Goal: Complete application form

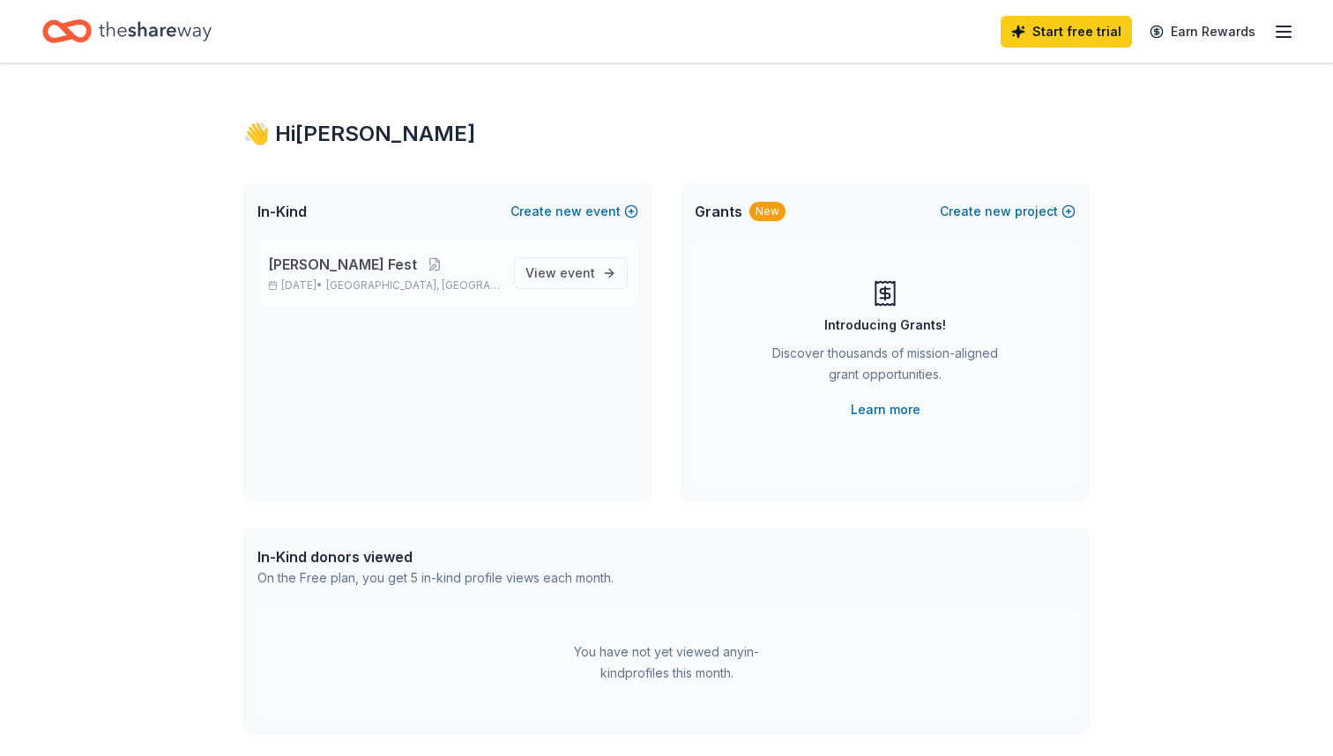
click at [408, 262] on p "[PERSON_NAME] Fest" at bounding box center [384, 264] width 232 height 21
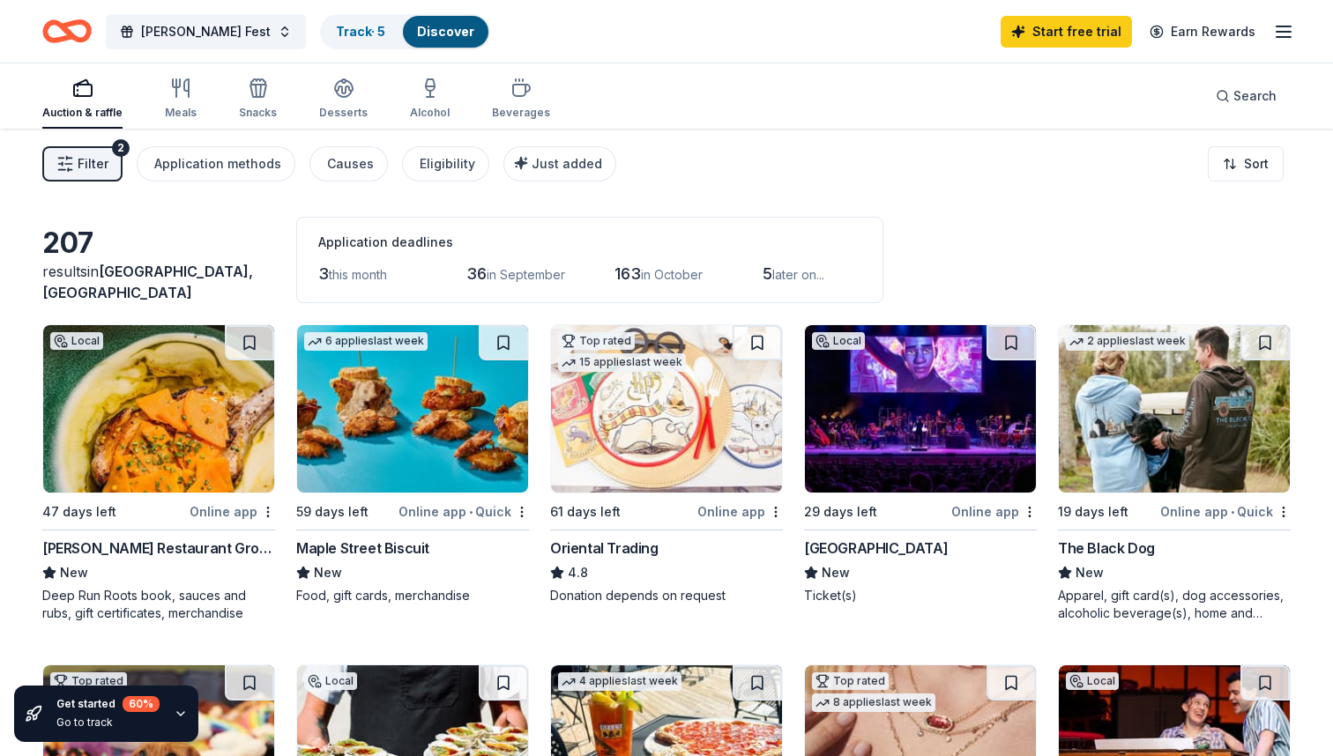
click at [364, 546] on div "Maple Street Biscuit" at bounding box center [362, 548] width 133 height 21
click at [610, 539] on div "Oriental Trading" at bounding box center [604, 548] width 108 height 21
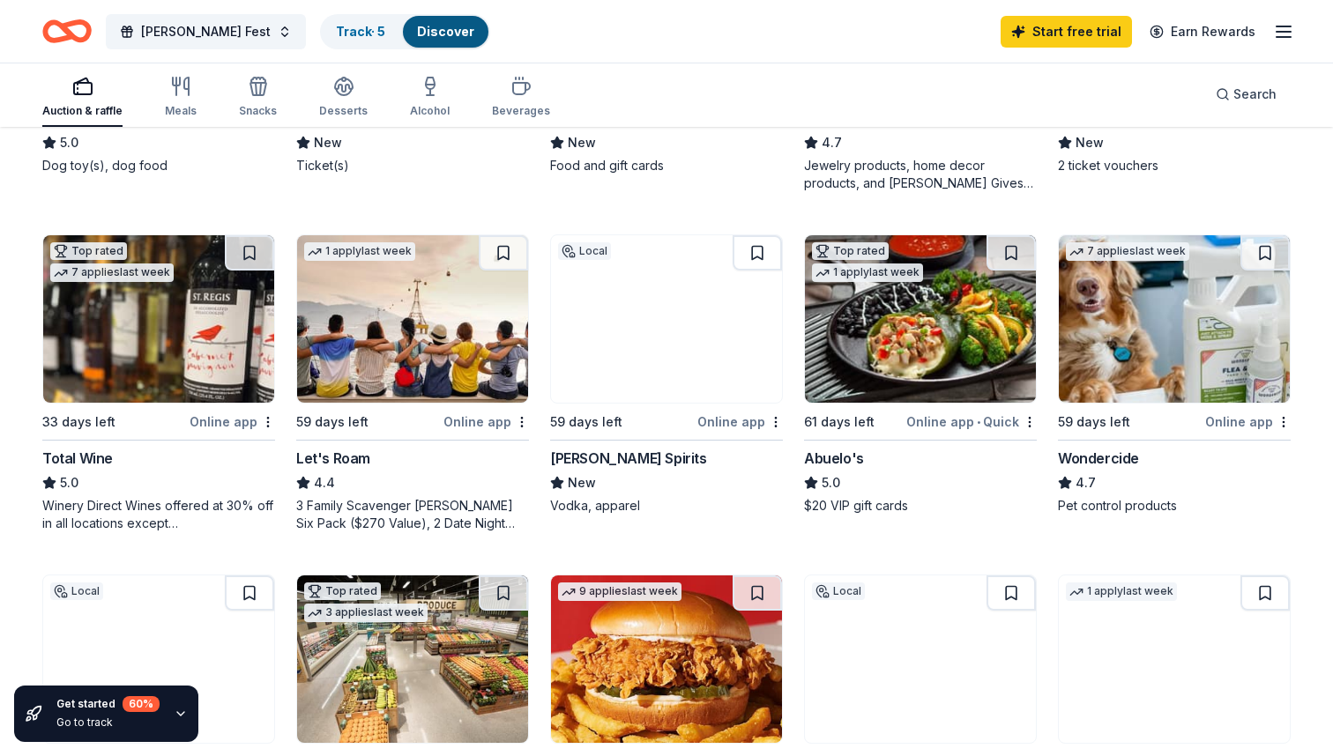
scroll to position [772, 0]
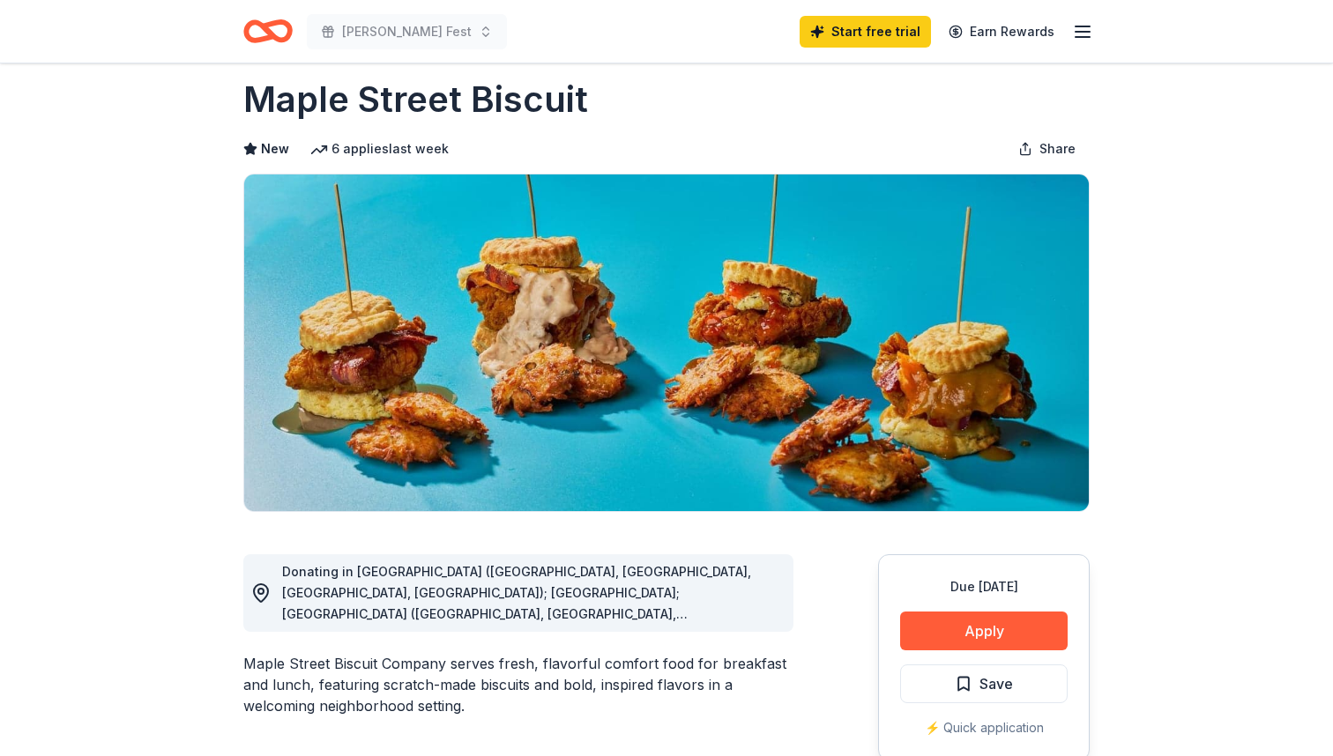
scroll to position [27, 0]
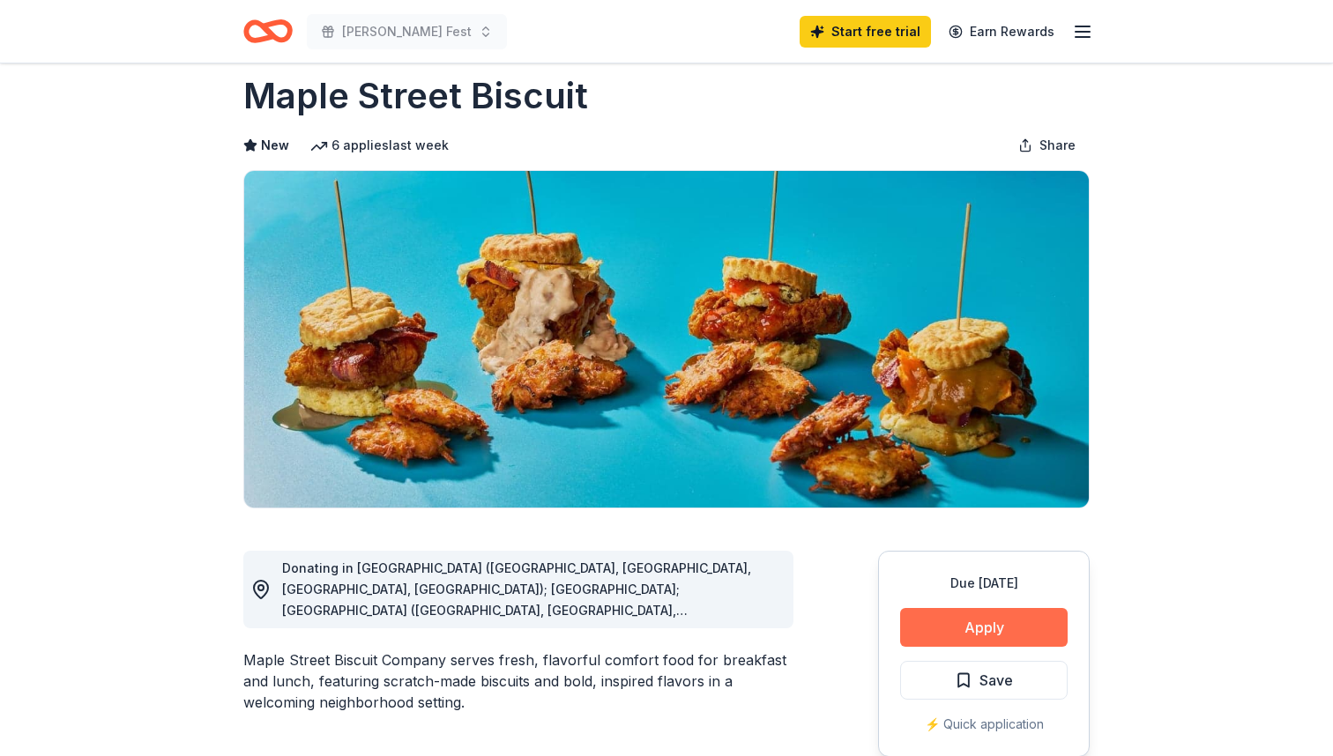
click at [984, 625] on button "Apply" at bounding box center [983, 627] width 167 height 39
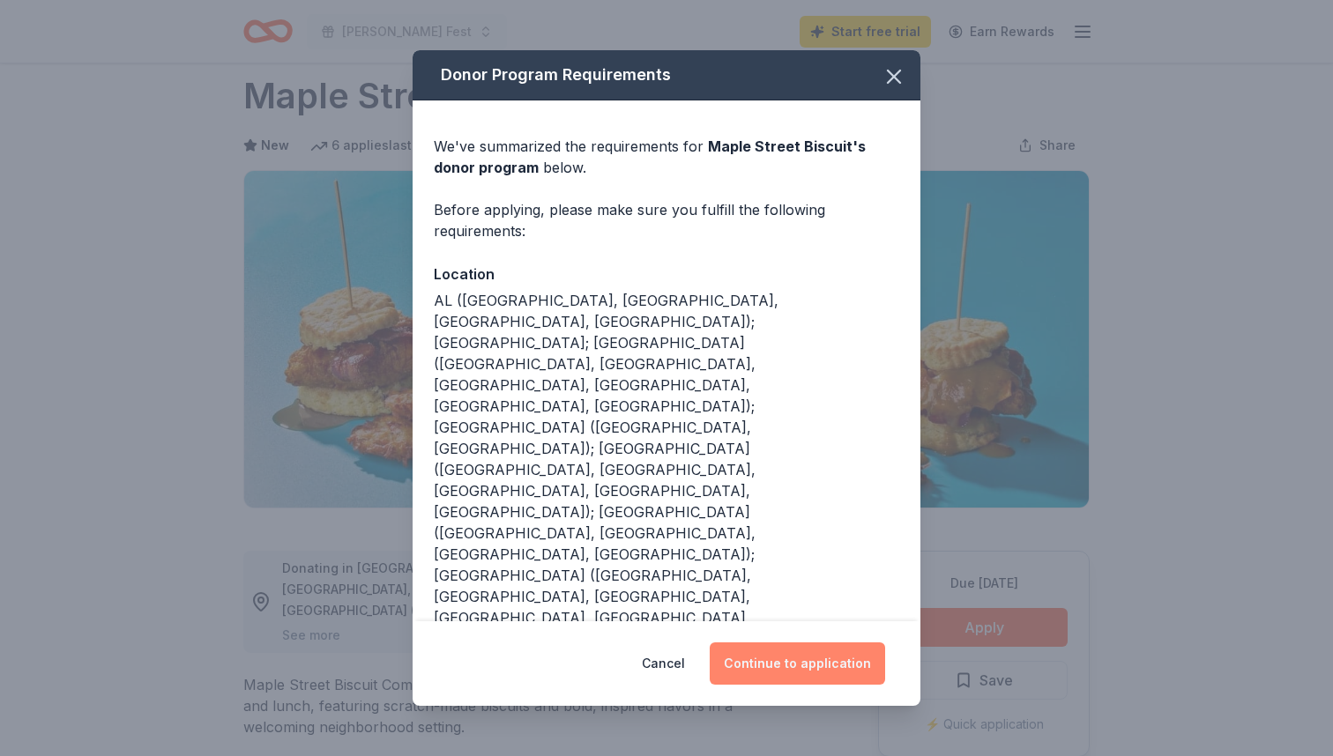
click at [796, 643] on button "Continue to application" at bounding box center [796, 664] width 175 height 42
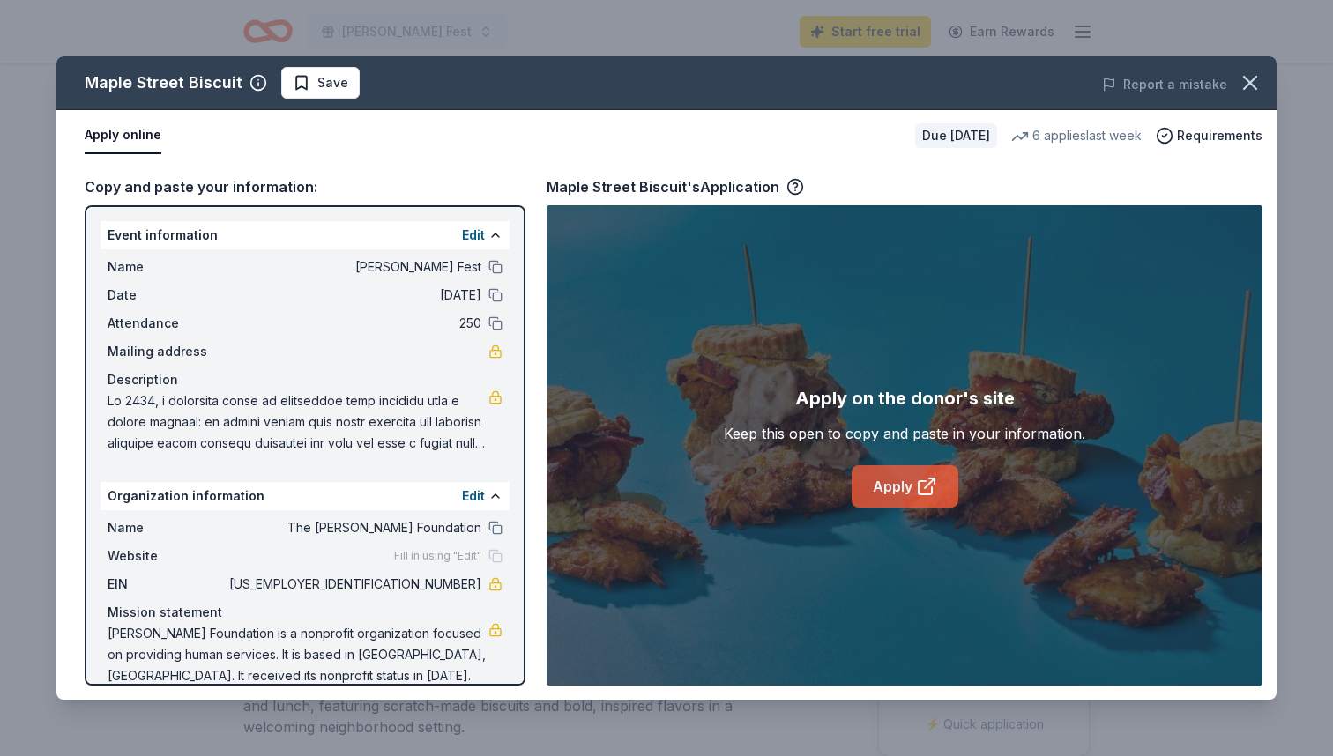
click at [888, 496] on link "Apply" at bounding box center [904, 486] width 107 height 42
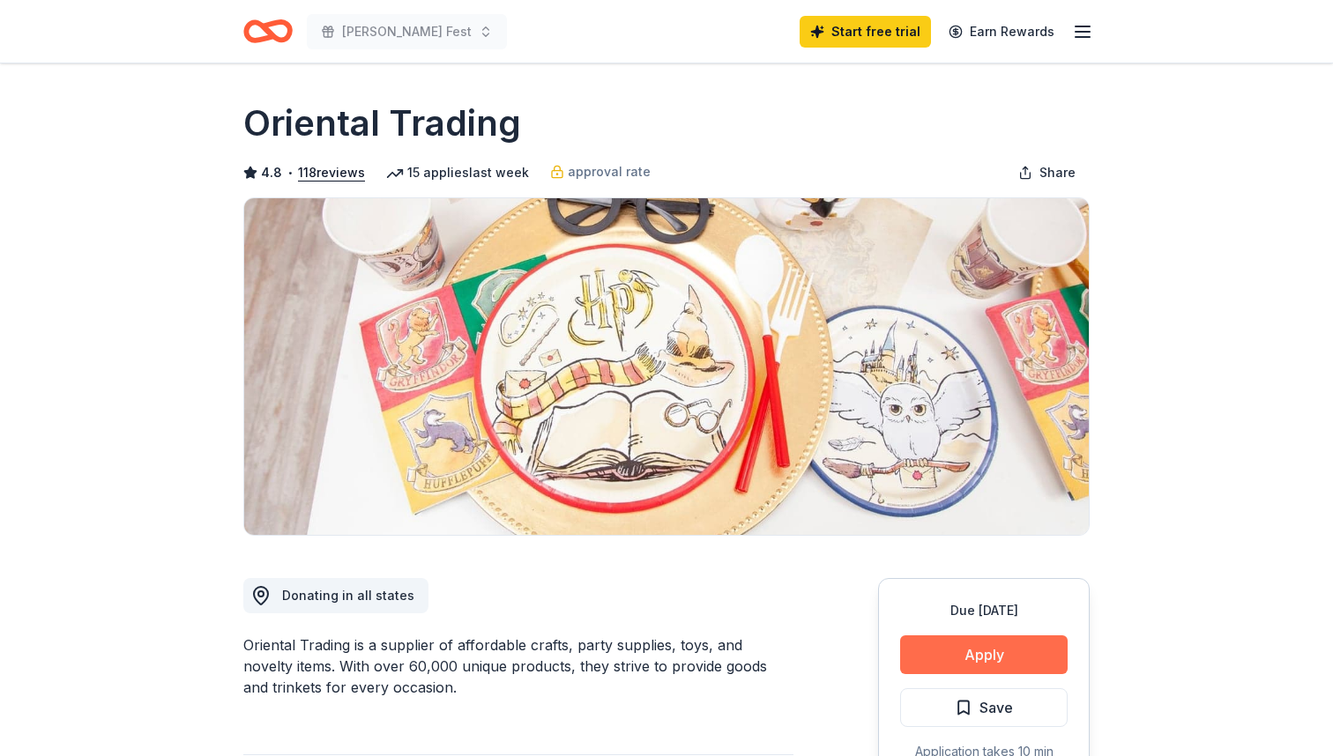
click at [933, 652] on button "Apply" at bounding box center [983, 654] width 167 height 39
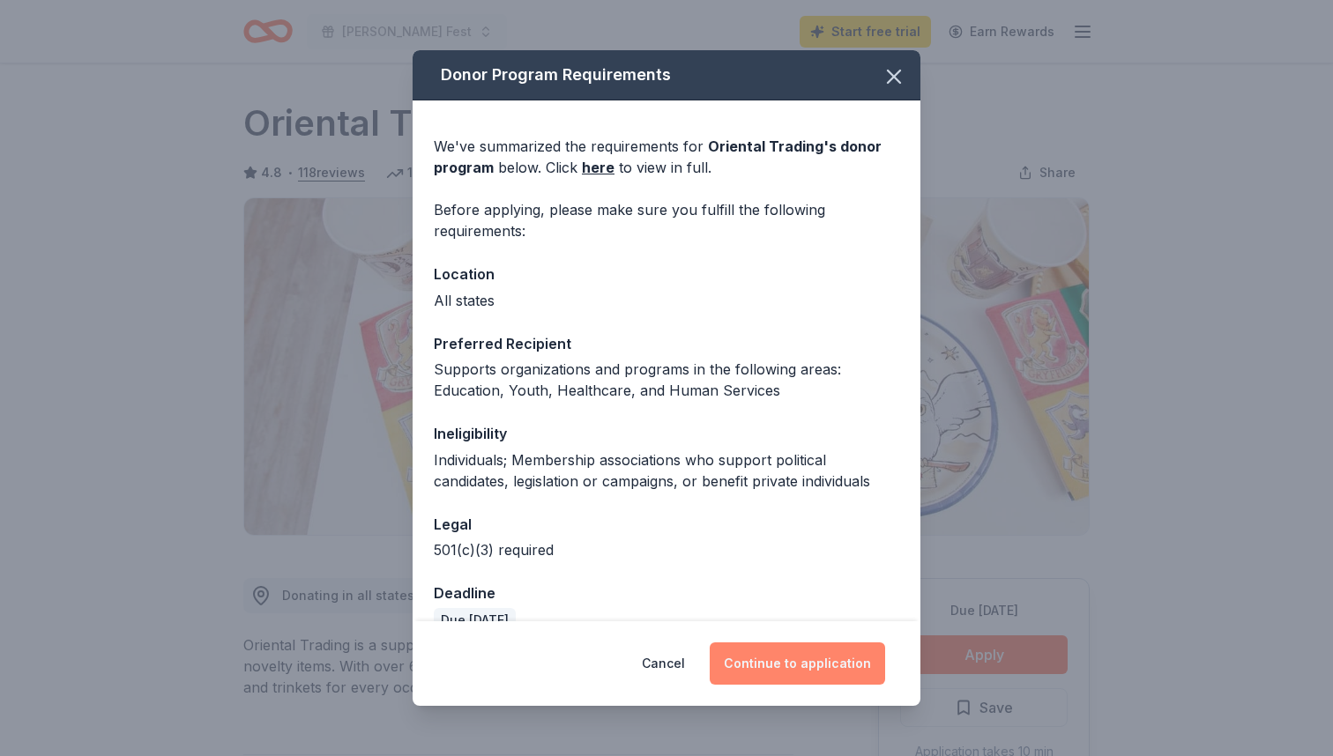
click at [822, 659] on button "Continue to application" at bounding box center [796, 664] width 175 height 42
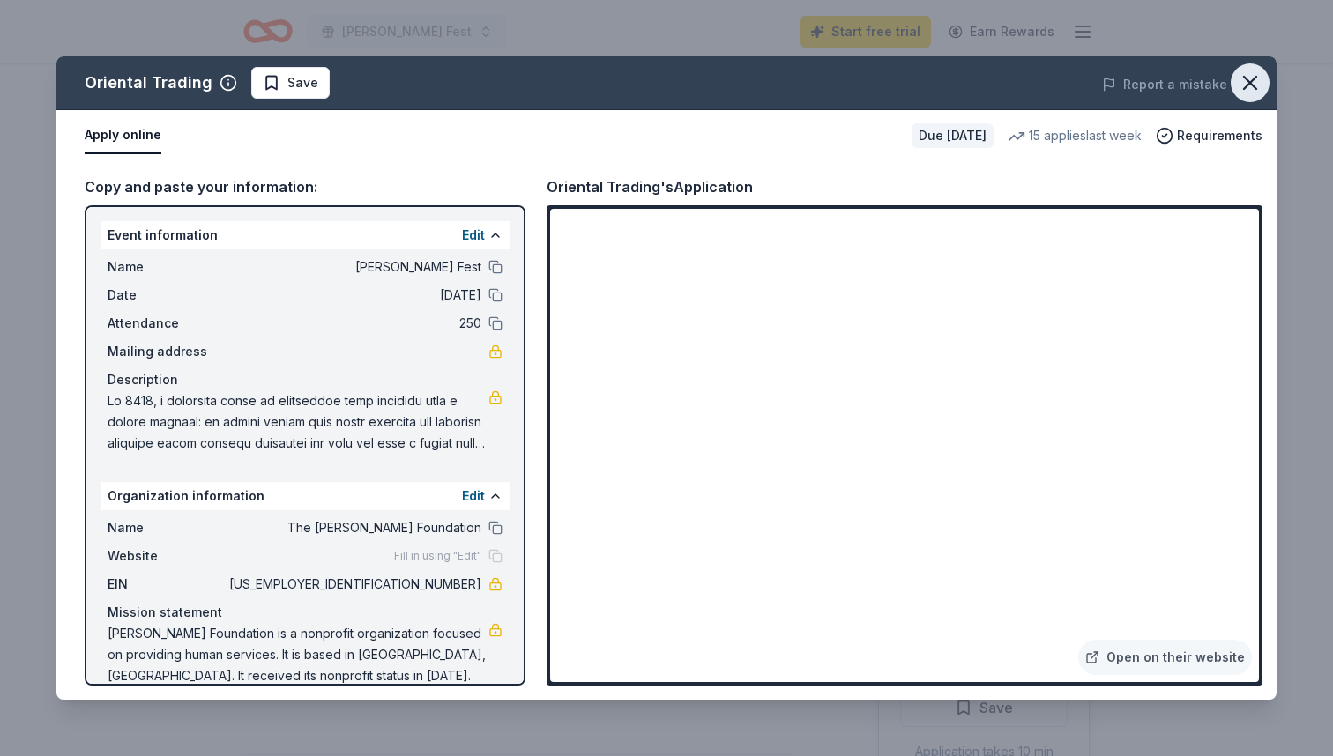
click at [1255, 77] on icon "button" at bounding box center [1250, 83] width 12 height 12
